Goal: Book appointment/travel/reservation

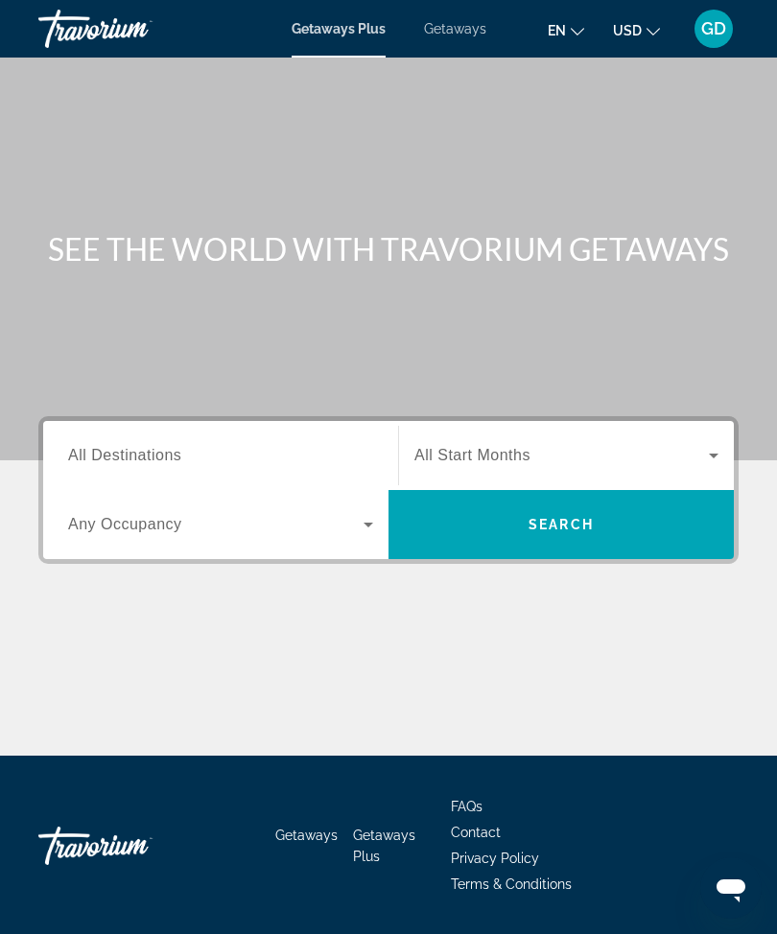
click at [174, 462] on span "All Destinations" at bounding box center [124, 455] width 113 height 16
click at [174, 462] on input "Destination All Destinations" at bounding box center [220, 456] width 305 height 23
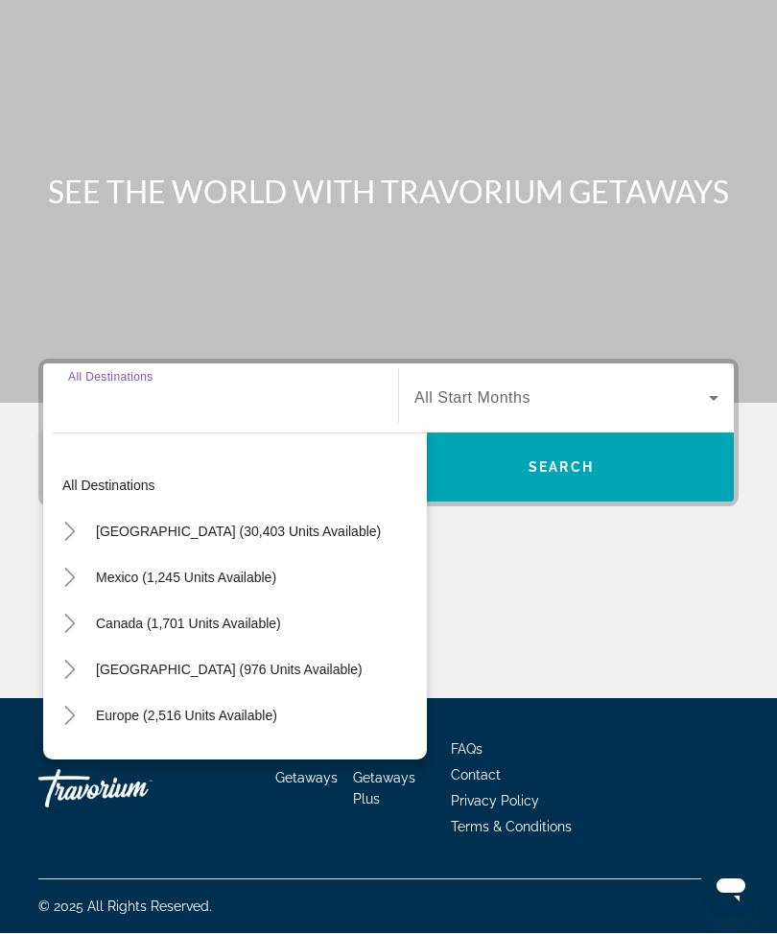
scroll to position [63, 0]
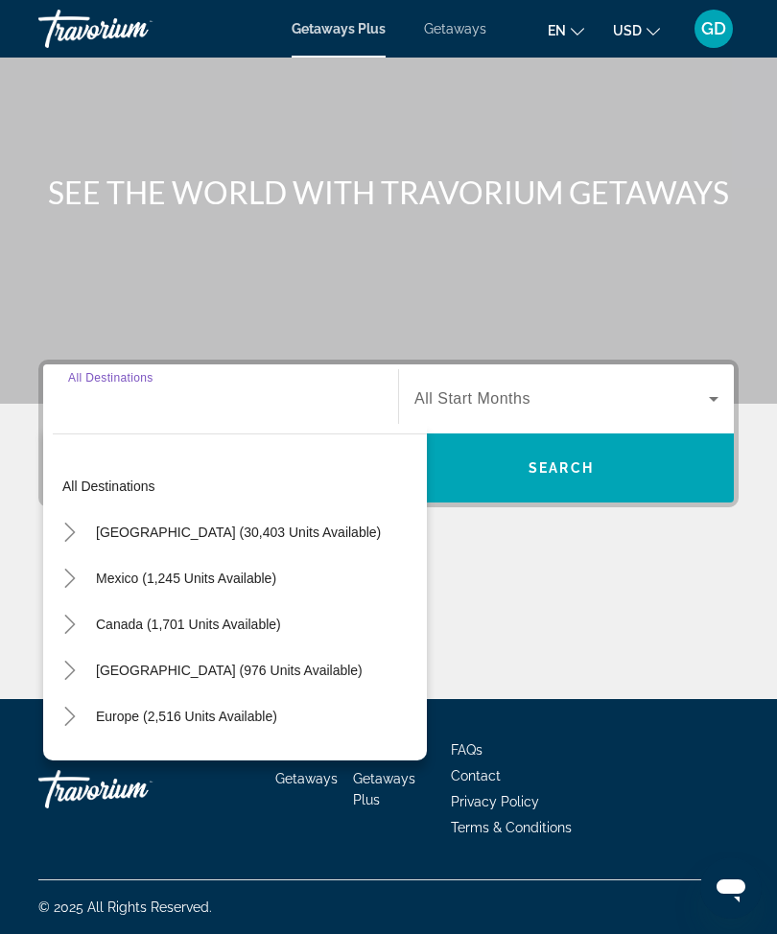
click at [288, 529] on span "[GEOGRAPHIC_DATA] (30,403 units available)" at bounding box center [238, 532] width 285 height 15
type input "**********"
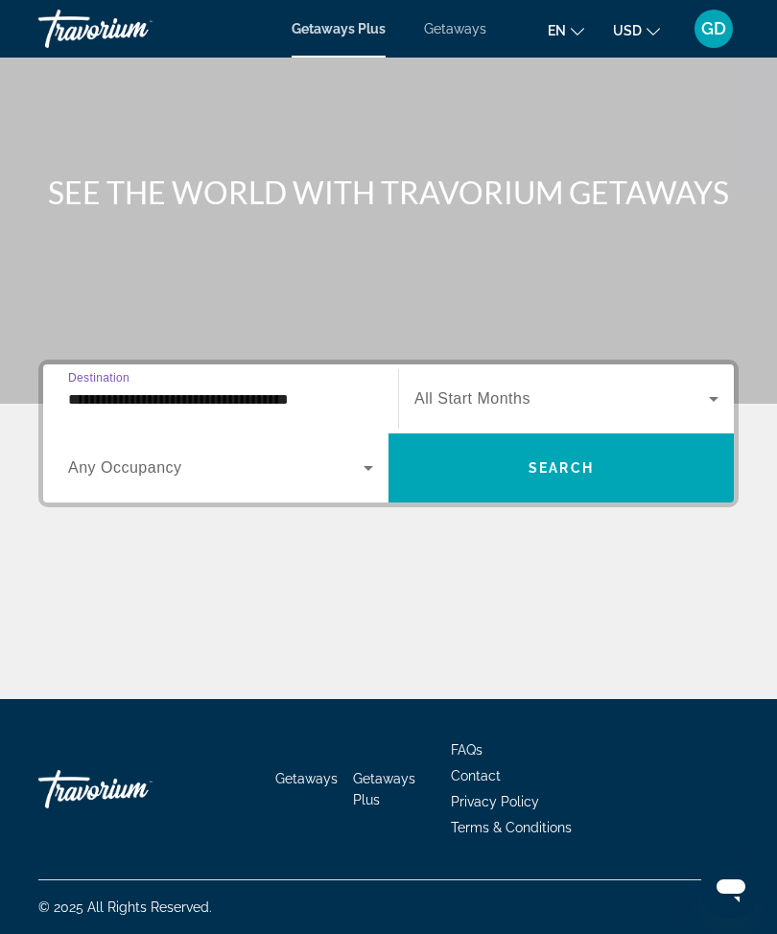
click at [372, 461] on icon "Search widget" at bounding box center [368, 468] width 23 height 23
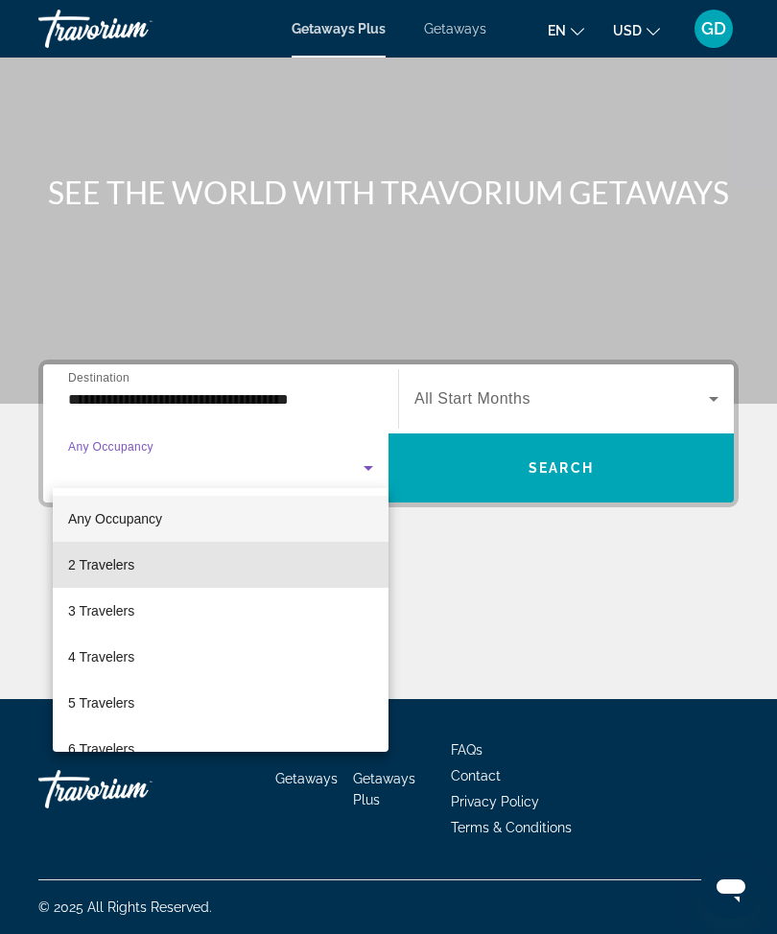
click at [218, 565] on mat-option "2 Travelers" at bounding box center [221, 565] width 336 height 46
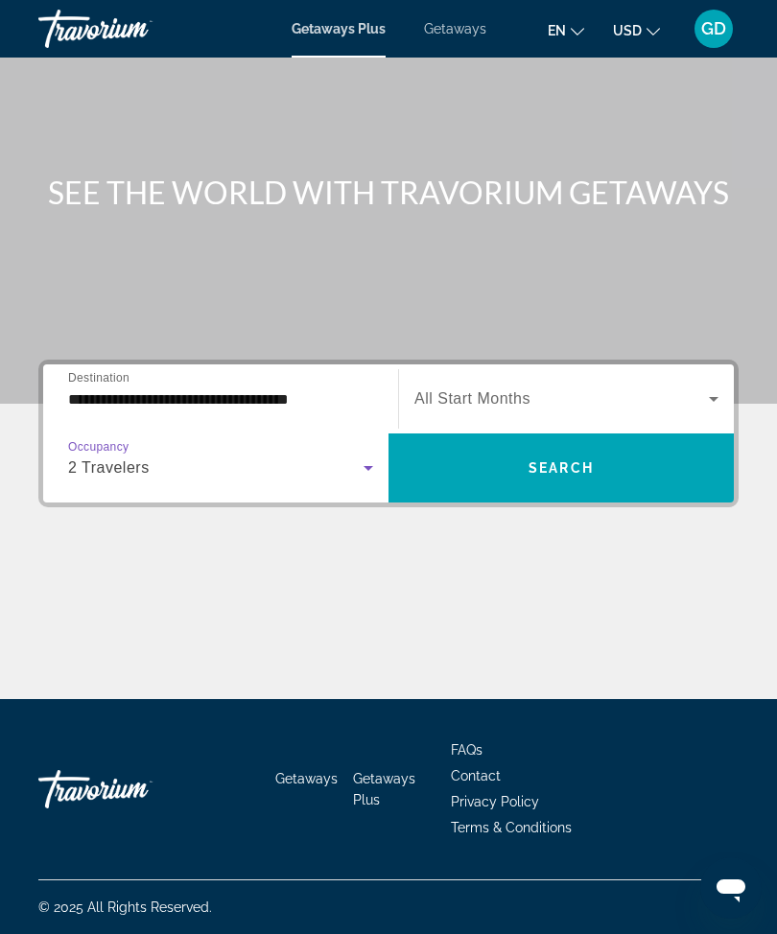
click at [549, 397] on span "Search widget" at bounding box center [561, 398] width 294 height 23
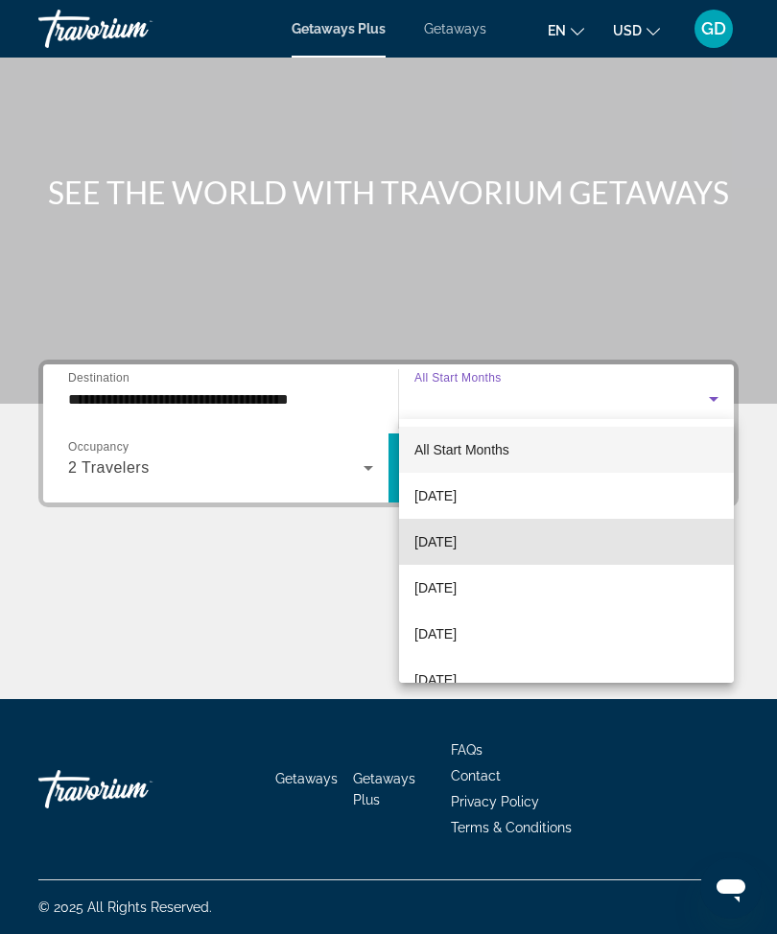
click at [457, 538] on span "[DATE]" at bounding box center [435, 541] width 42 height 23
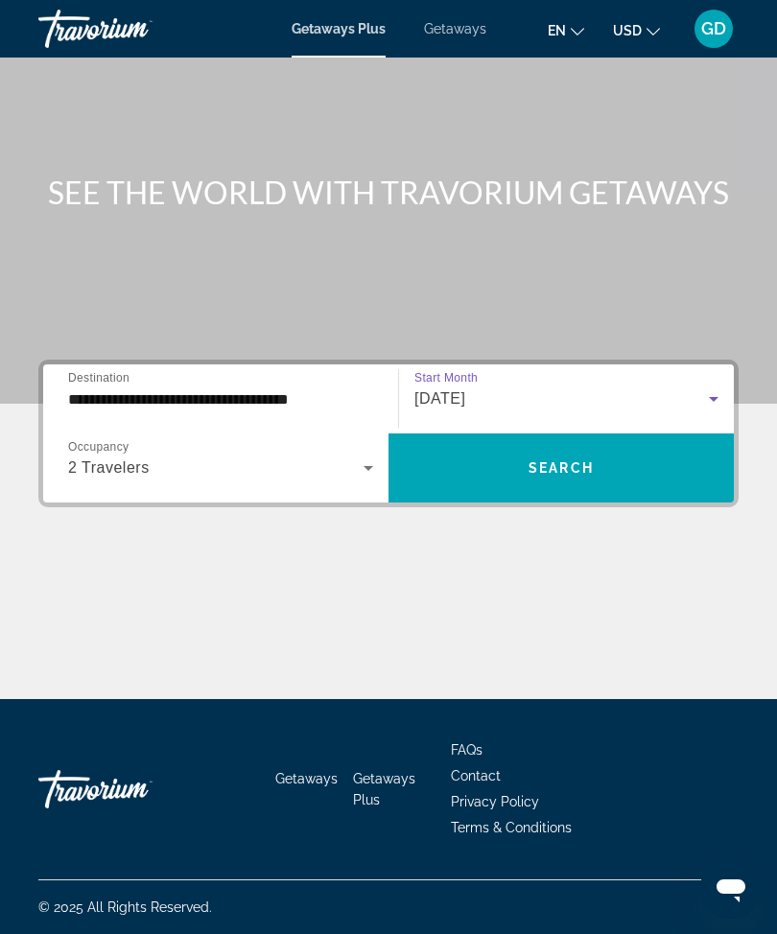
click at [584, 463] on span "Search" at bounding box center [560, 467] width 65 height 15
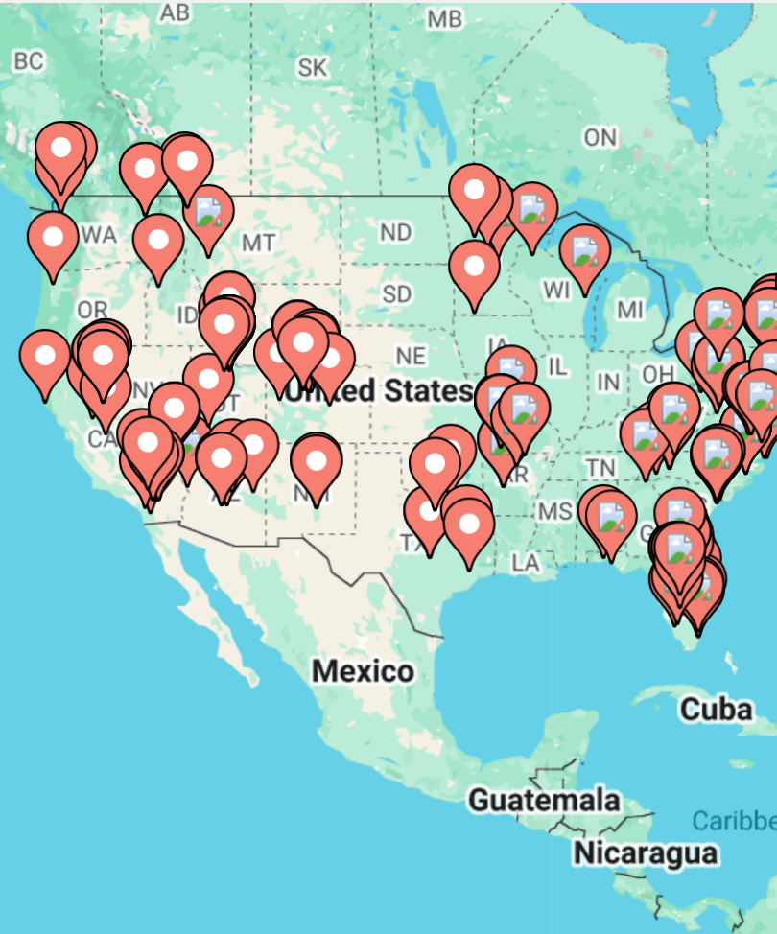
click at [304, 349] on icon "Main content" at bounding box center [313, 362] width 19 height 27
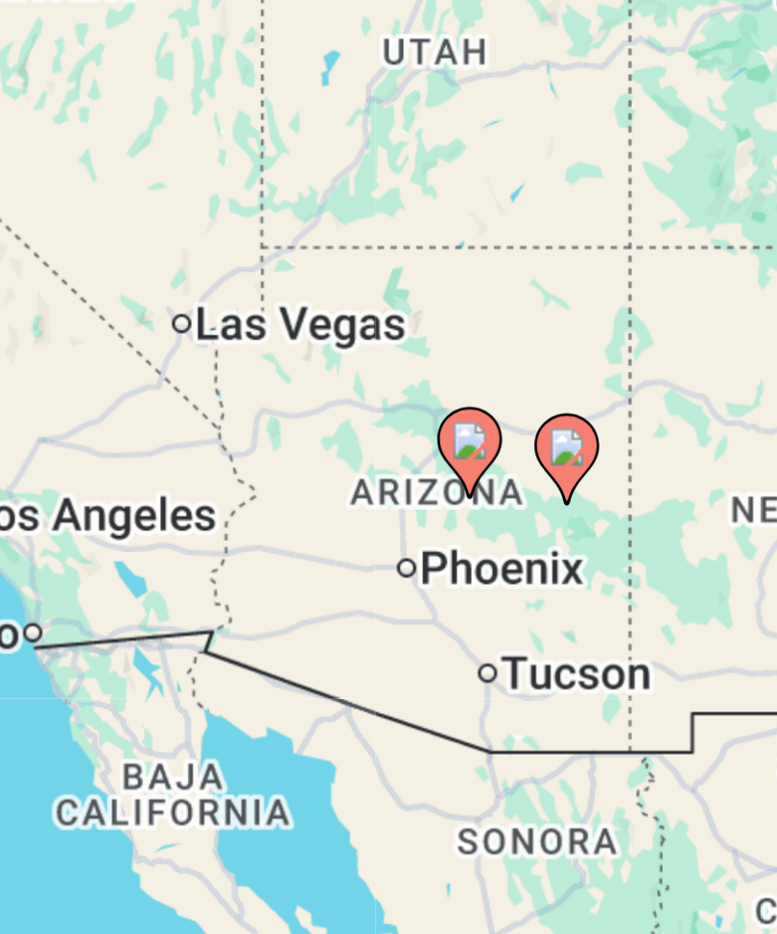
click at [56, 192] on div "To activate drag with keyboard, press Alt + Enter. Once in keyboard drag state,…" at bounding box center [388, 384] width 700 height 384
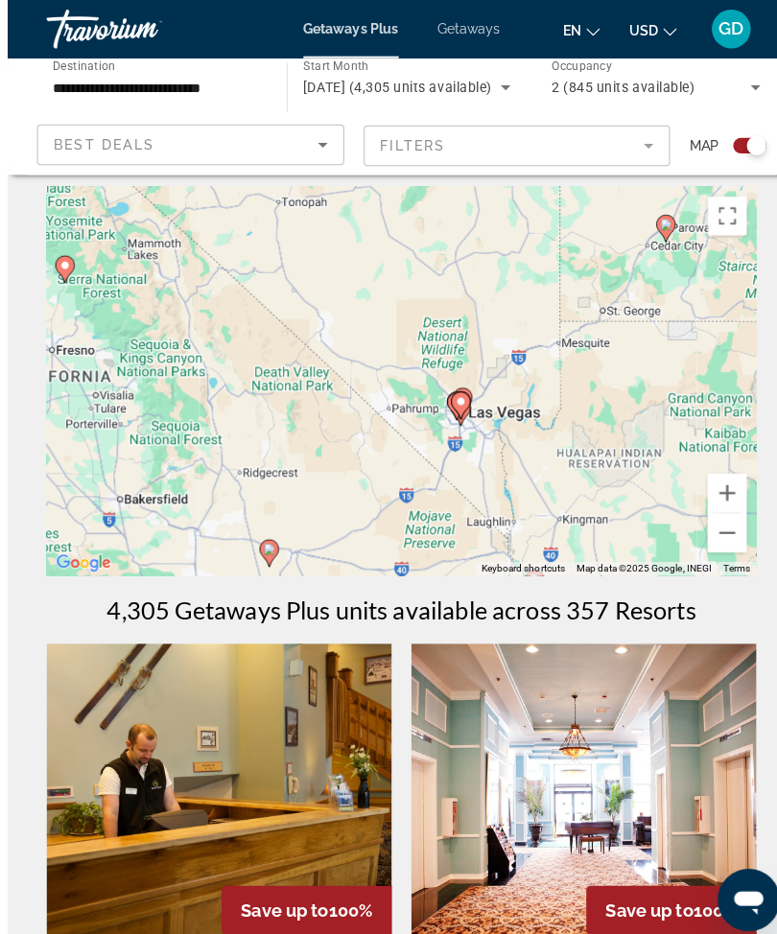
scroll to position [9, 0]
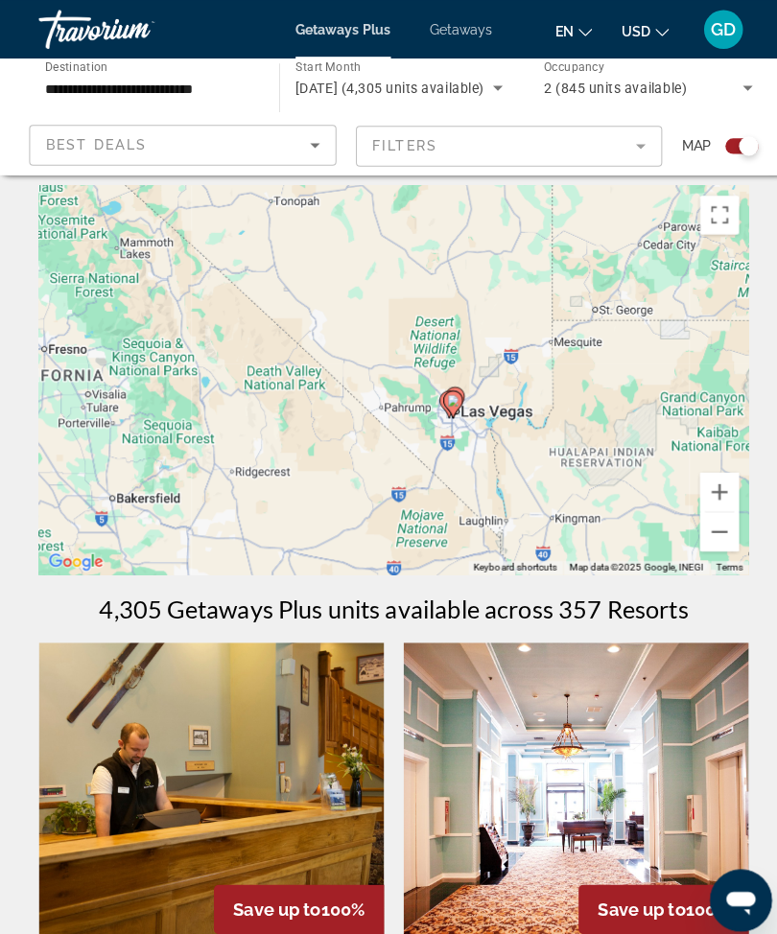
type input "**********"
click at [448, 397] on image "Main content" at bounding box center [447, 395] width 12 height 12
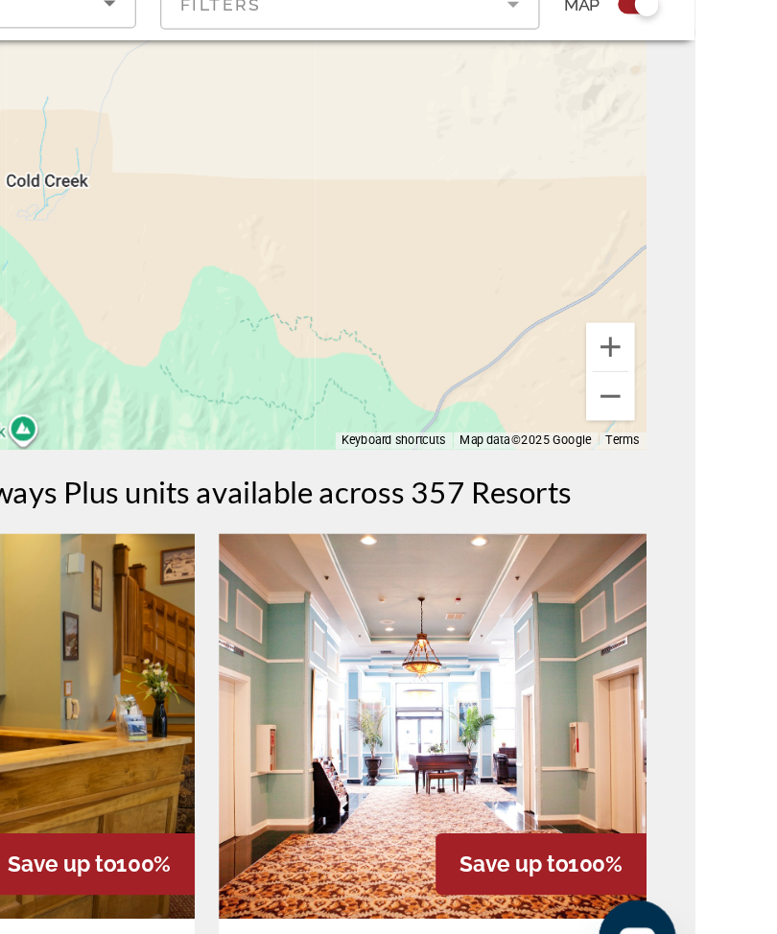
scroll to position [123, 0]
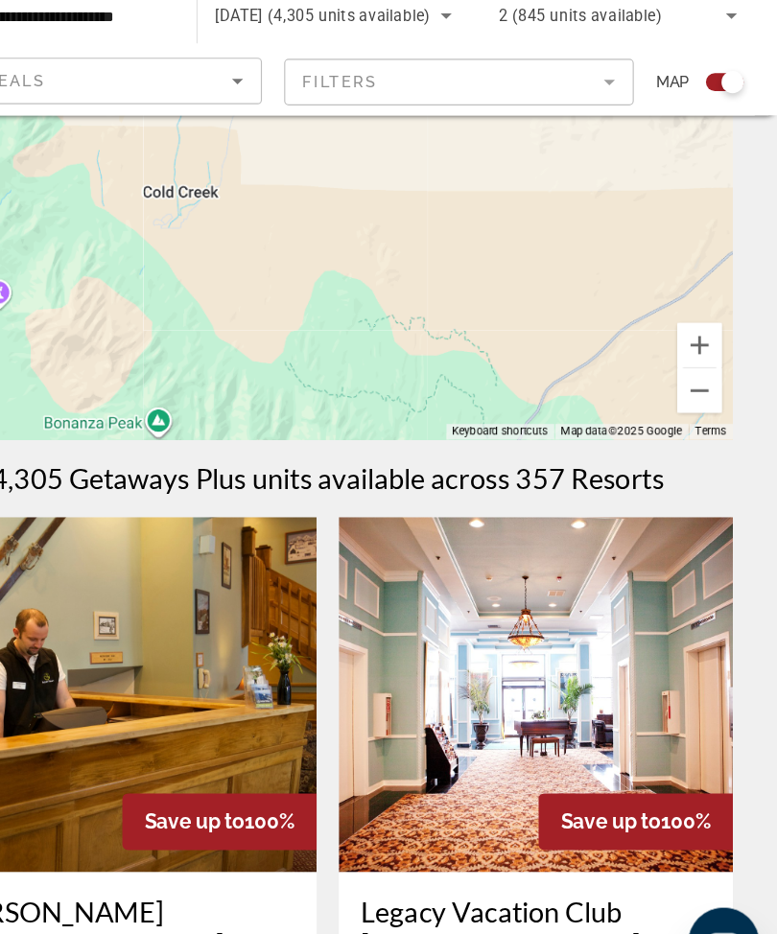
click at [691, 391] on button "Zoom out" at bounding box center [710, 410] width 38 height 38
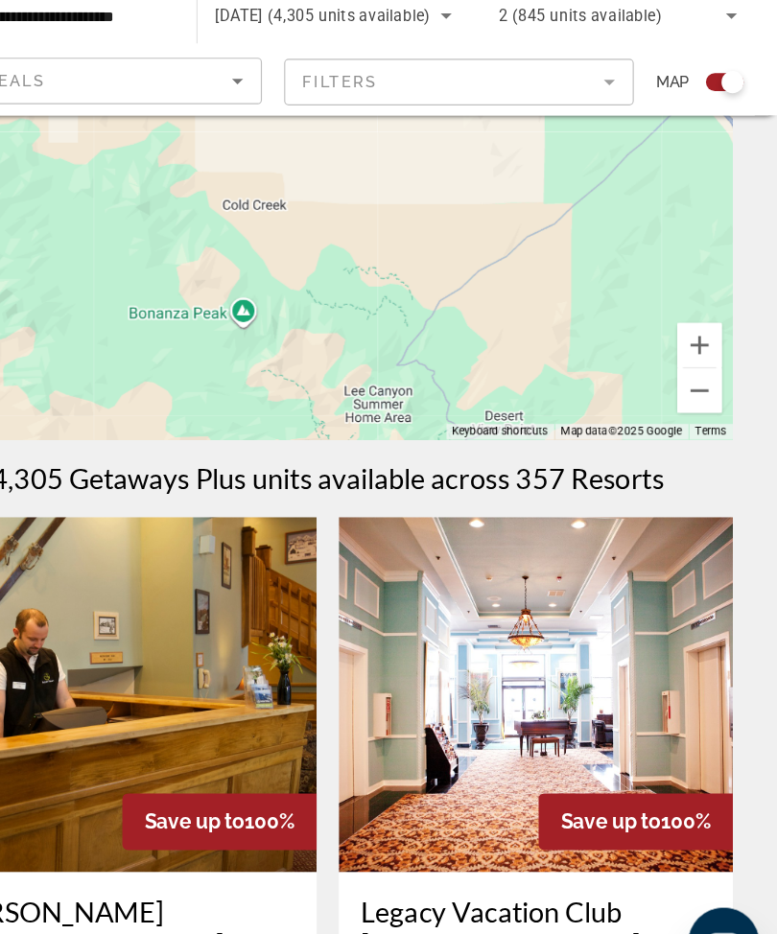
click at [691, 391] on button "Zoom out" at bounding box center [710, 410] width 38 height 38
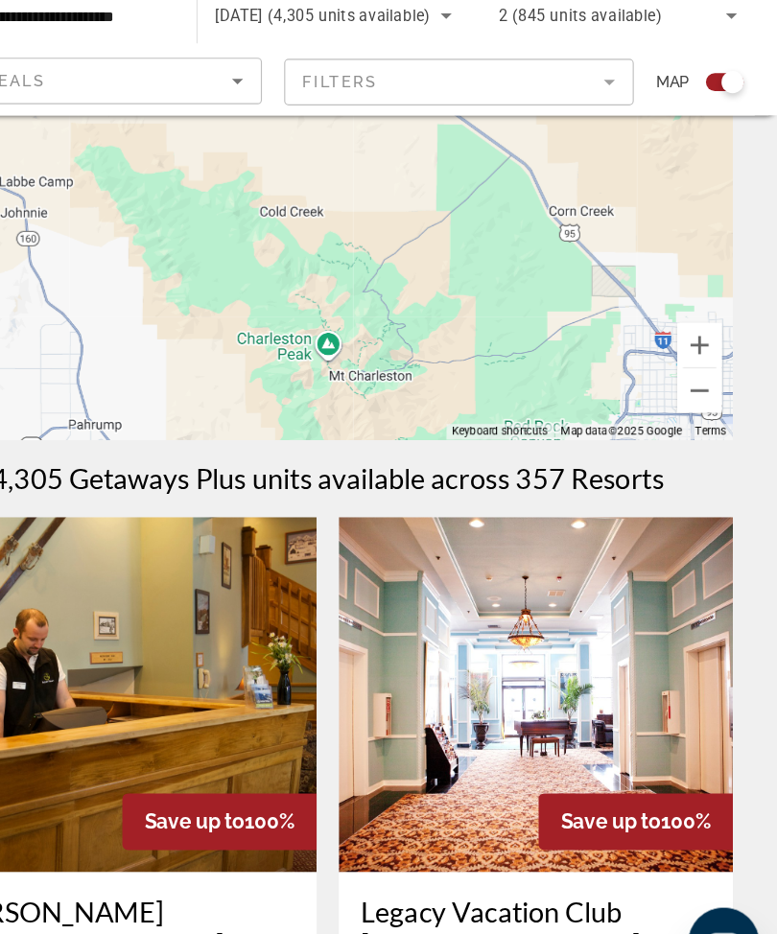
click at [691, 391] on button "Zoom out" at bounding box center [710, 410] width 38 height 38
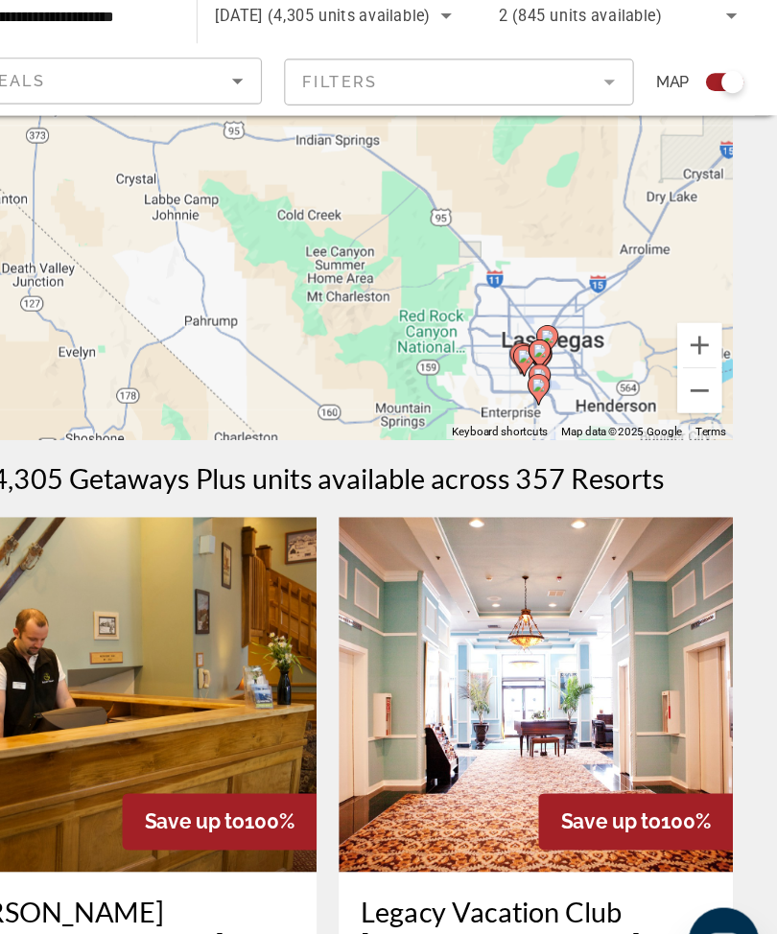
click at [691, 391] on button "Zoom out" at bounding box center [710, 410] width 38 height 38
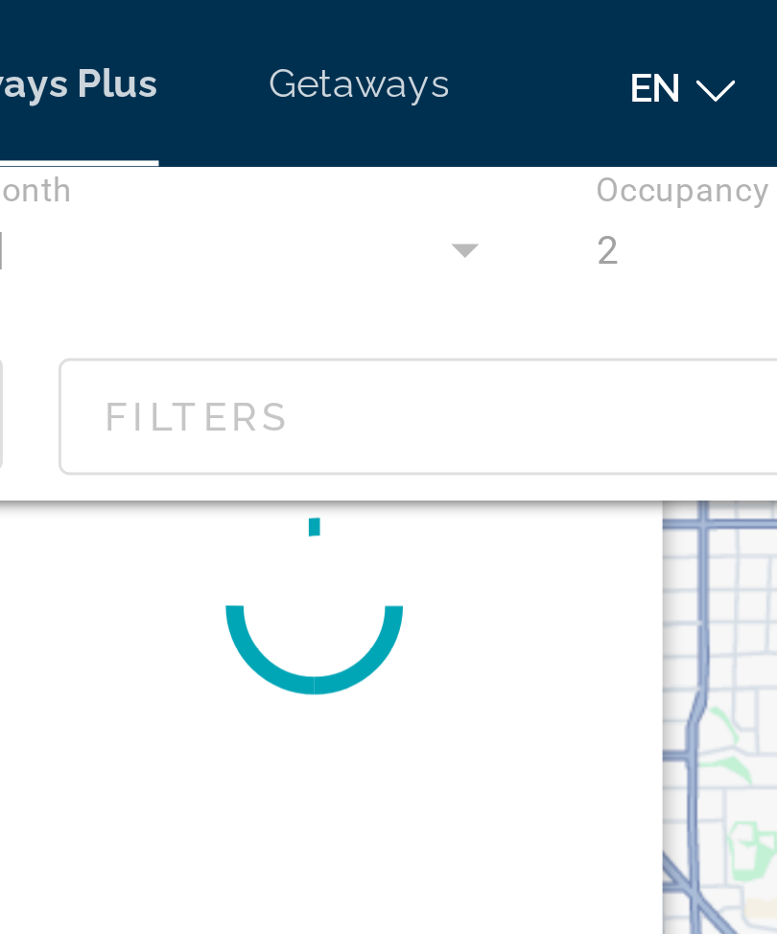
scroll to position [0, 0]
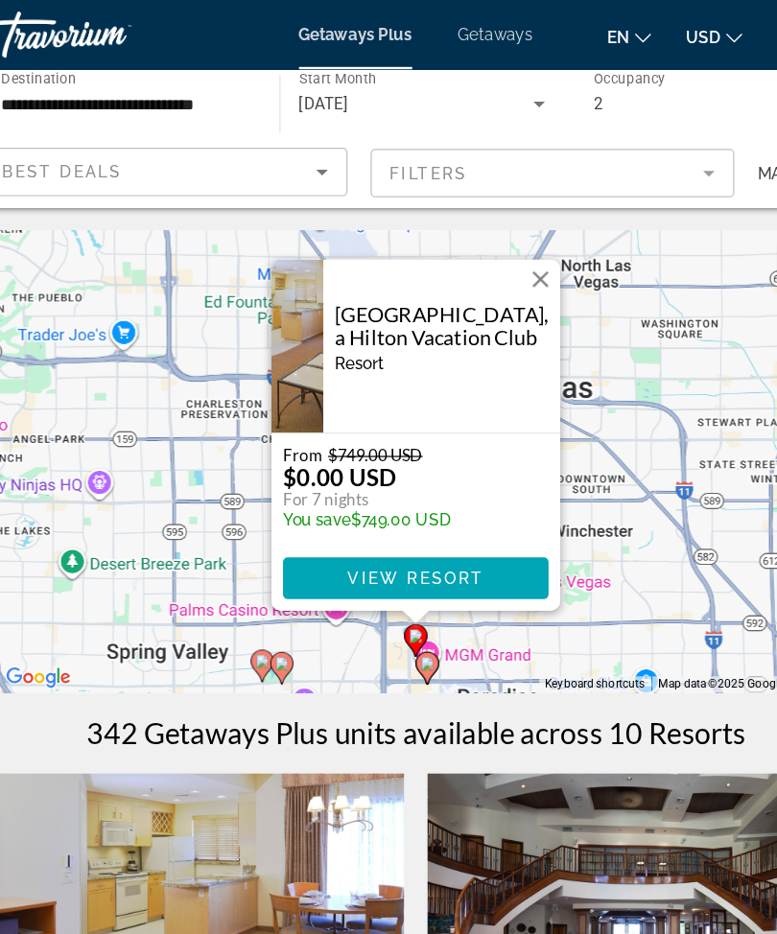
click at [478, 228] on button "Close" at bounding box center [492, 232] width 29 height 29
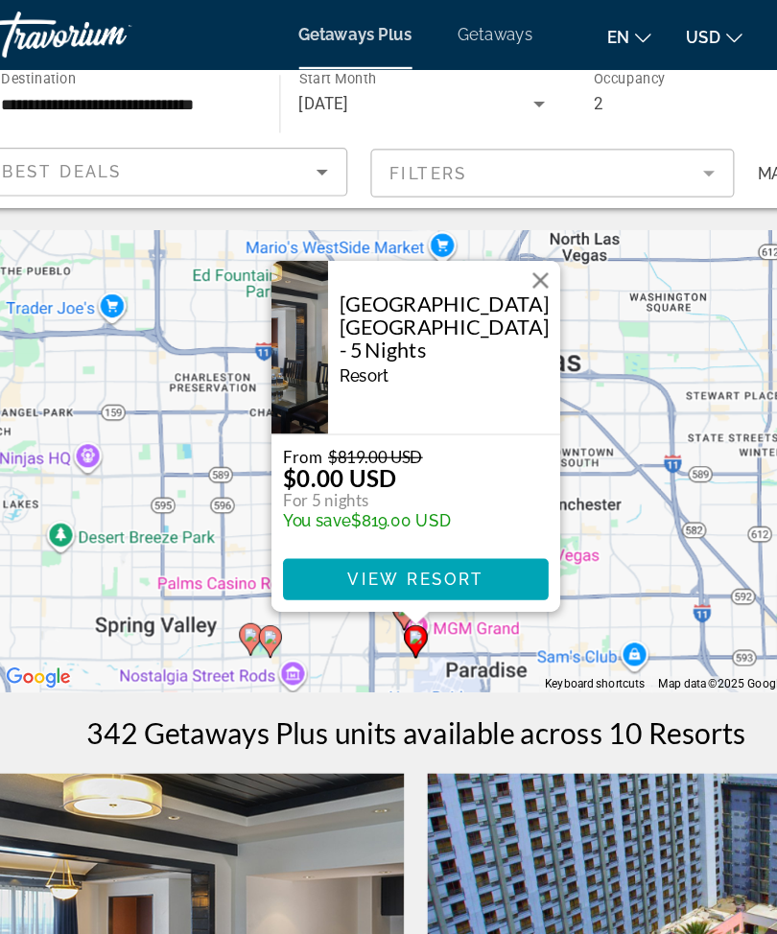
click at [478, 237] on button "Close" at bounding box center [492, 233] width 29 height 29
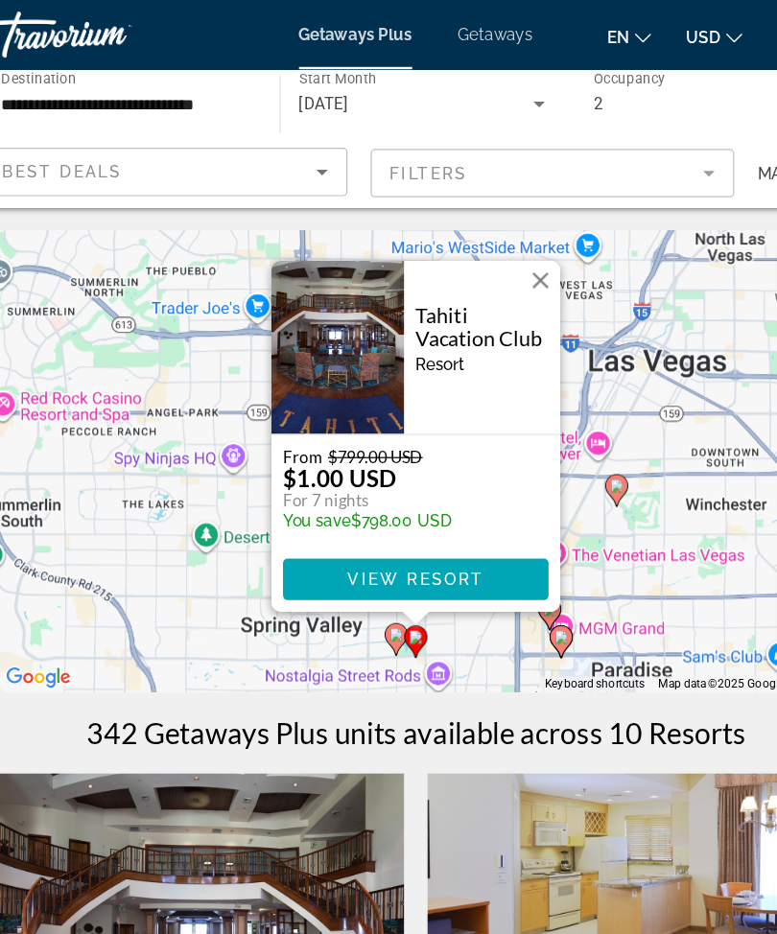
click at [478, 239] on button "Close" at bounding box center [492, 233] width 29 height 29
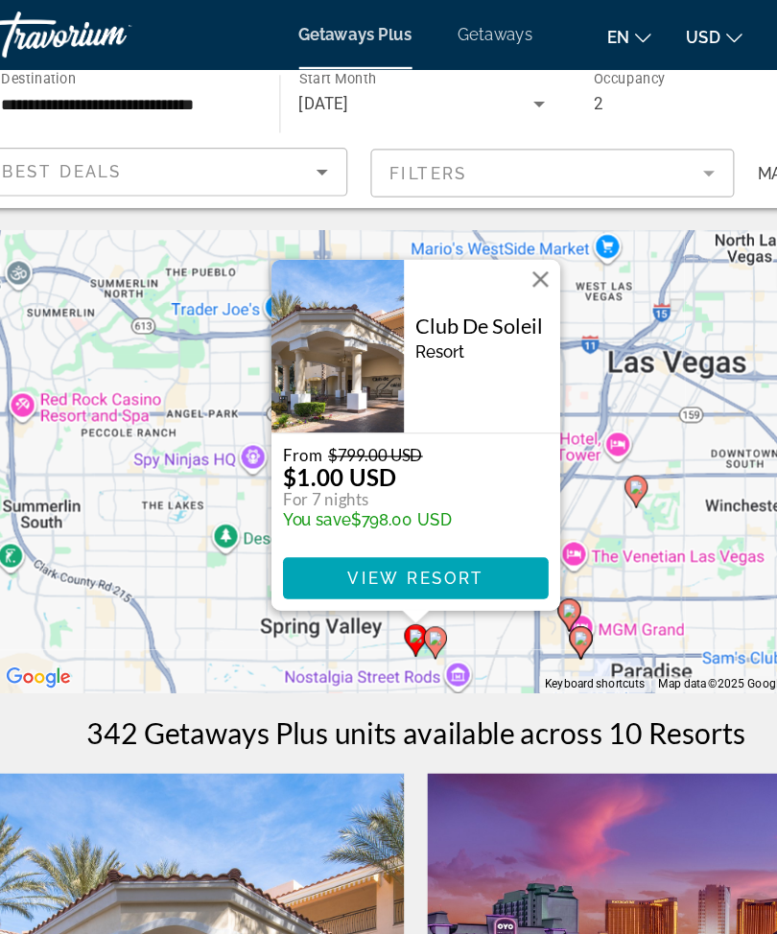
click at [478, 229] on button "Close" at bounding box center [492, 232] width 29 height 29
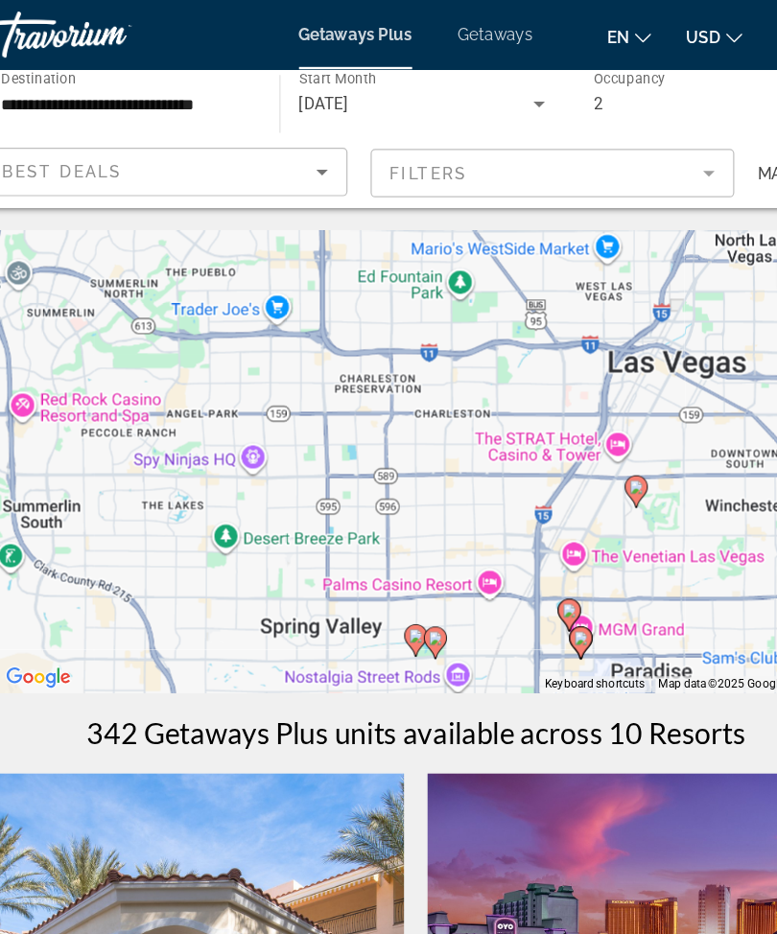
click at [480, 461] on div "To navigate, press the arrow keys. To activate drag with keyboard, press Alt + …" at bounding box center [388, 384] width 700 height 384
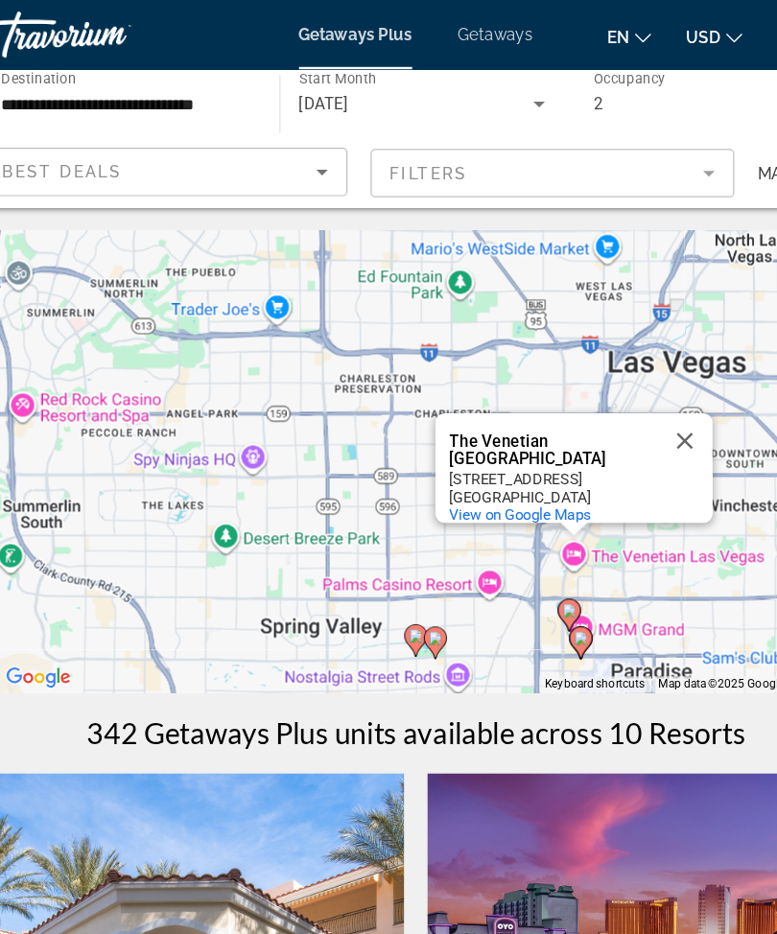
click at [555, 492] on div "To activate drag with keyboard, press Alt + Enter. Once in keyboard drag state,…" at bounding box center [388, 384] width 700 height 384
click at [551, 488] on div "To activate drag with keyboard, press Alt + Enter. Once in keyboard drag state,…" at bounding box center [388, 384] width 700 height 384
click at [589, 353] on button "Close" at bounding box center [612, 366] width 46 height 46
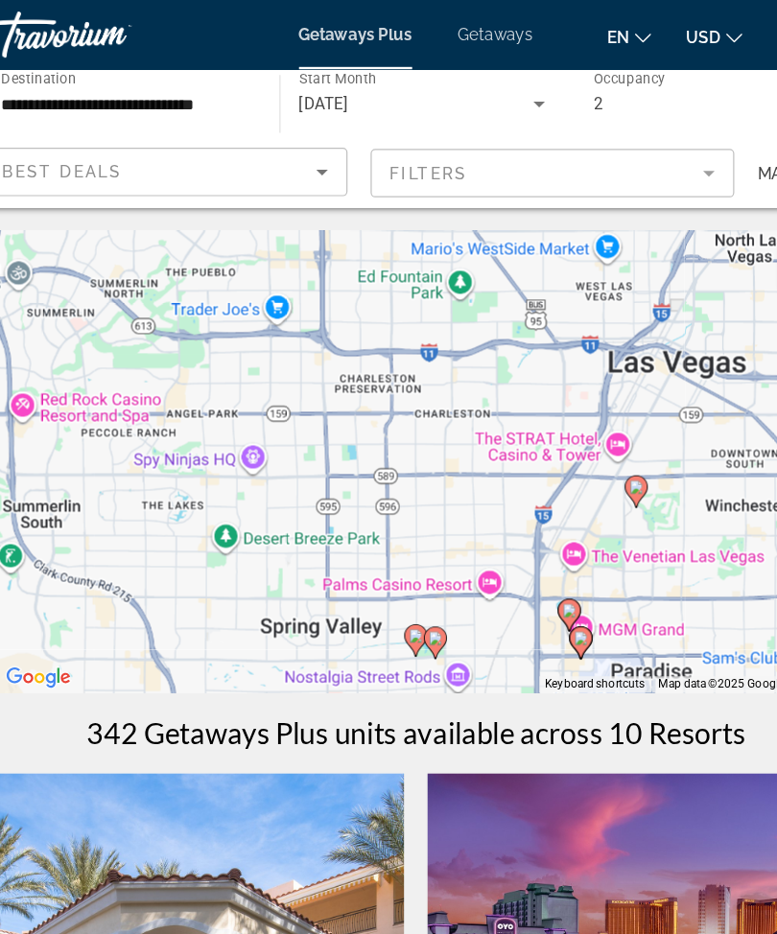
click at [549, 461] on div "To activate drag with keyboard, press Alt + Enter. Once in keyboard drag state,…" at bounding box center [388, 384] width 700 height 384
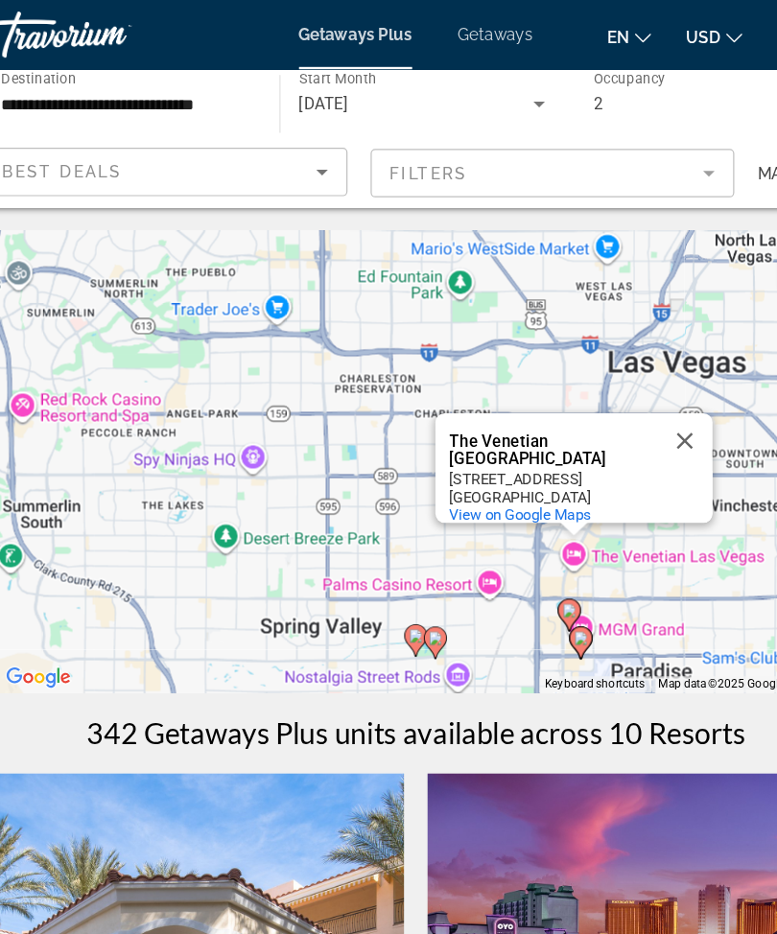
click at [589, 354] on button "Close" at bounding box center [612, 366] width 46 height 46
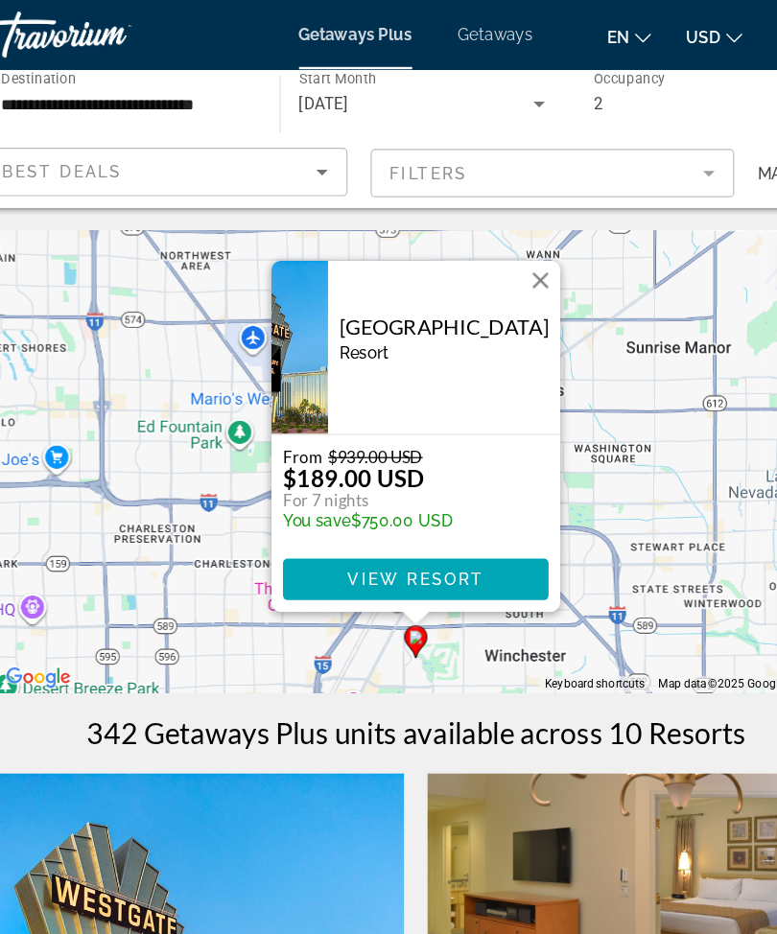
click at [348, 479] on span "View Resort" at bounding box center [388, 481] width 113 height 15
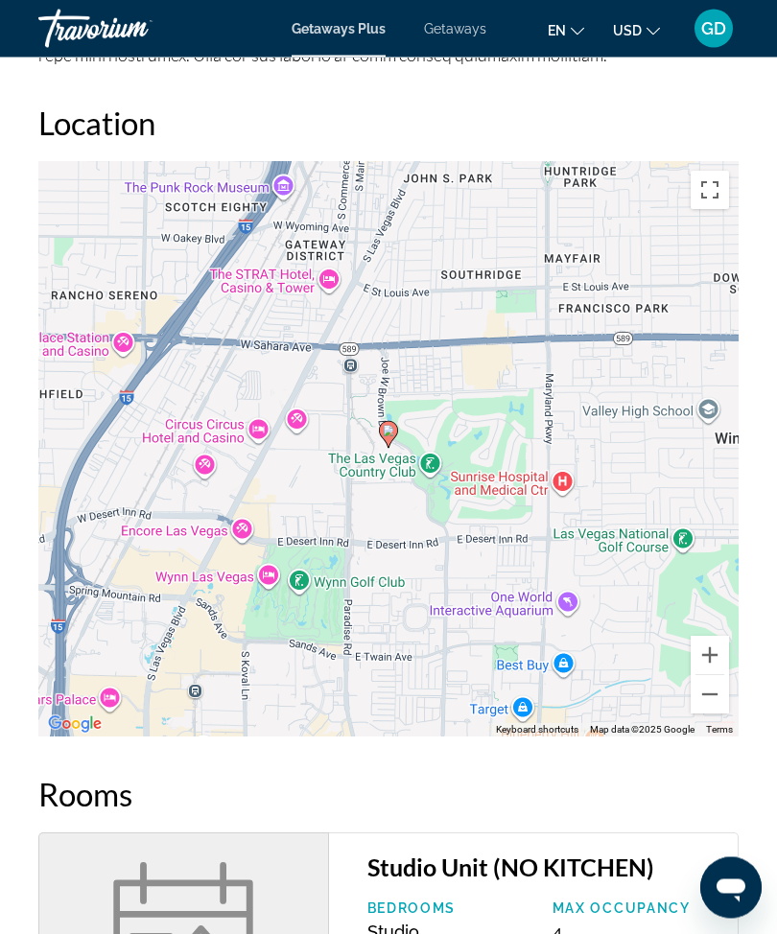
scroll to position [1199, 0]
click at [714, 39] on div "GD" at bounding box center [713, 29] width 38 height 38
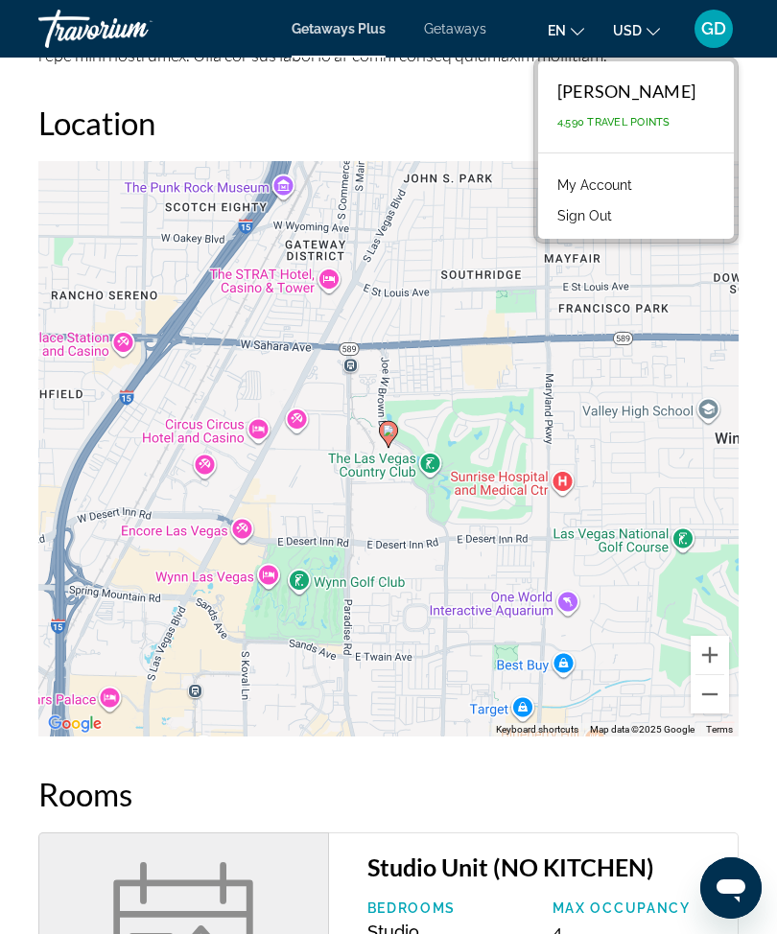
click at [621, 219] on button "Sign Out" at bounding box center [585, 215] width 74 height 25
